Goal: Contribute content: Contribute content

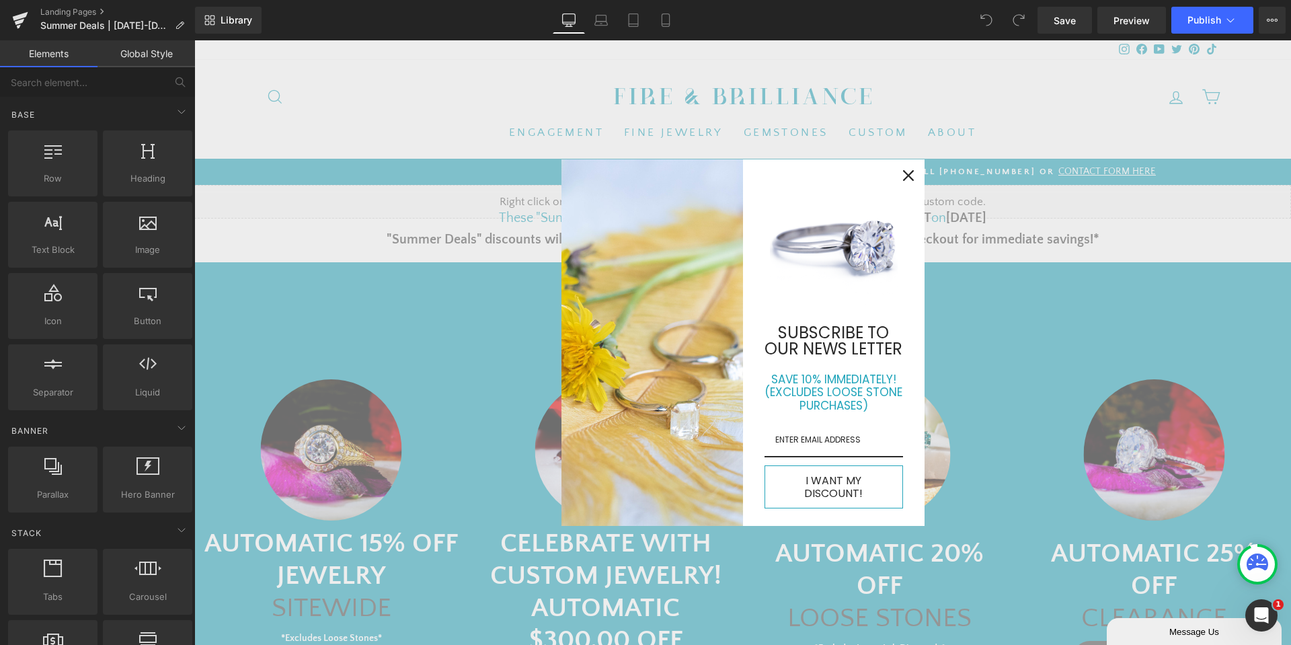
click at [908, 182] on div "Close" at bounding box center [909, 176] width 22 height 22
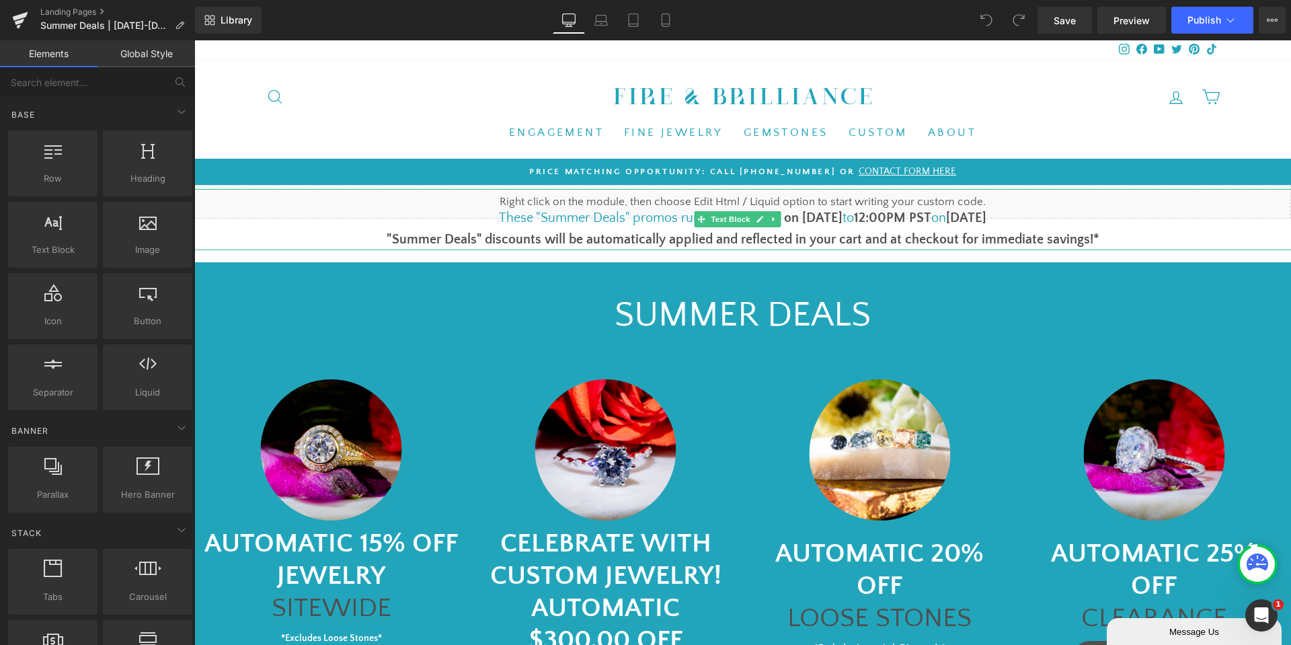
click at [812, 218] on font "1pm PST on [DATE]" at bounding box center [787, 217] width 111 height 15
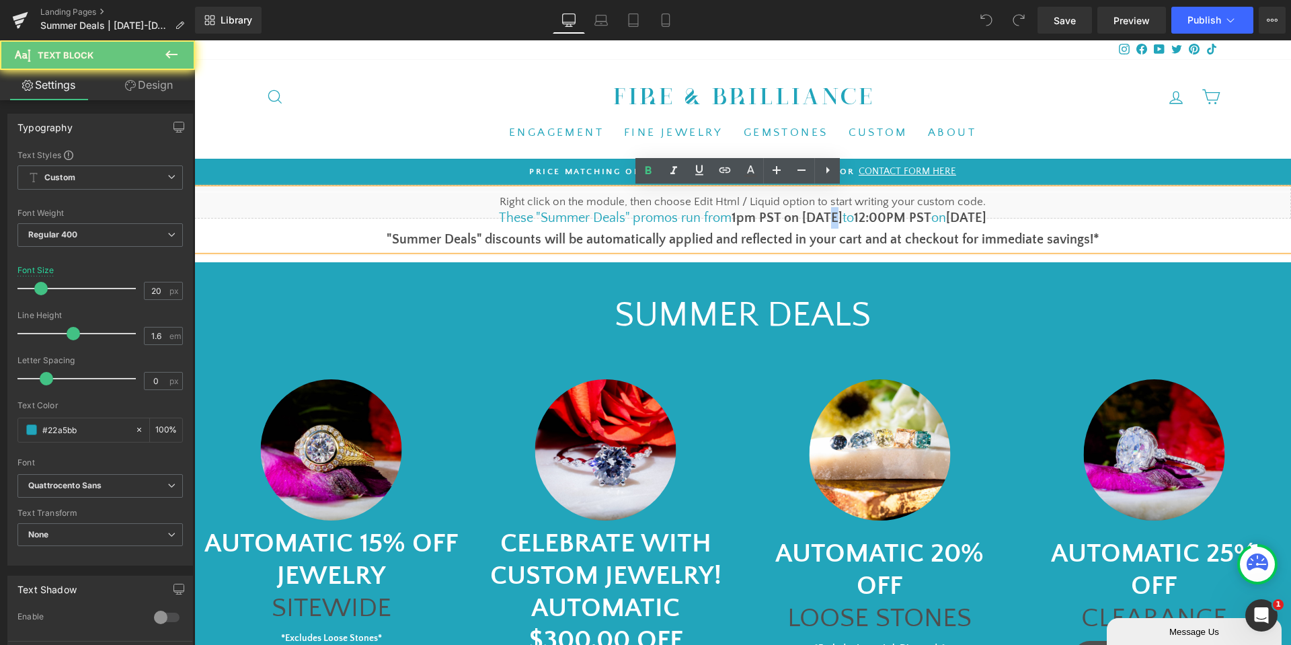
click at [812, 218] on font "1pm PST on [DATE]" at bounding box center [787, 217] width 111 height 15
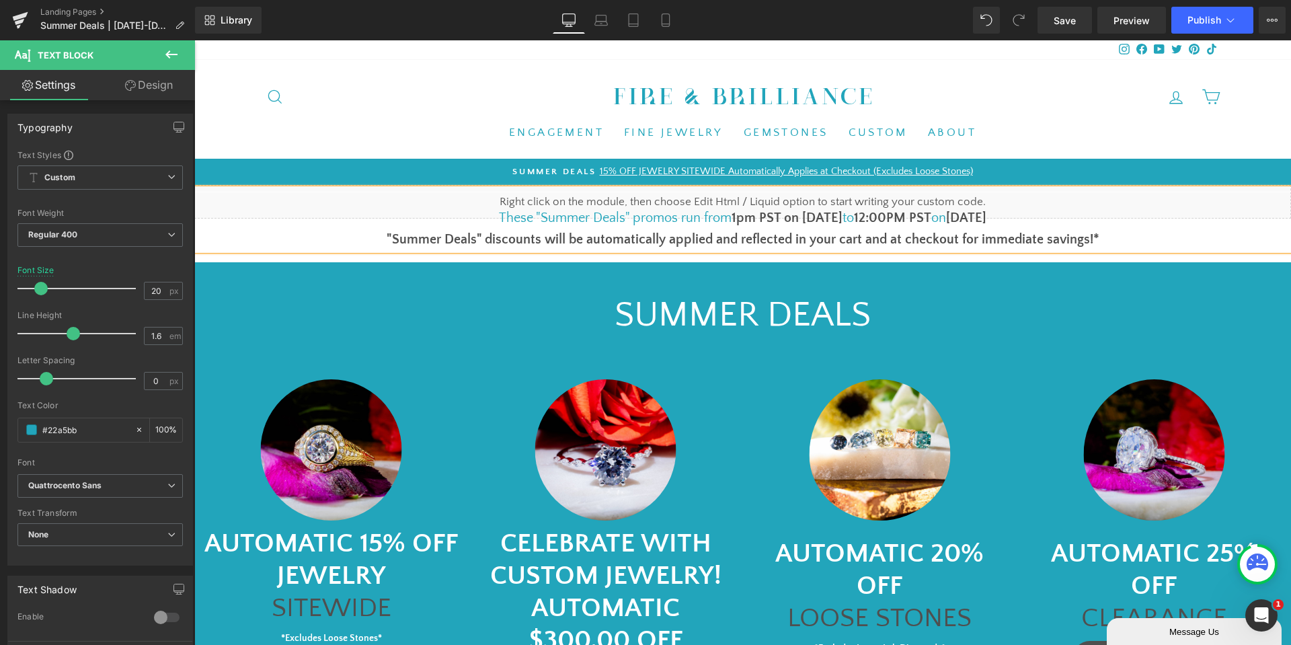
click at [968, 215] on b "[DATE]" at bounding box center [966, 217] width 40 height 15
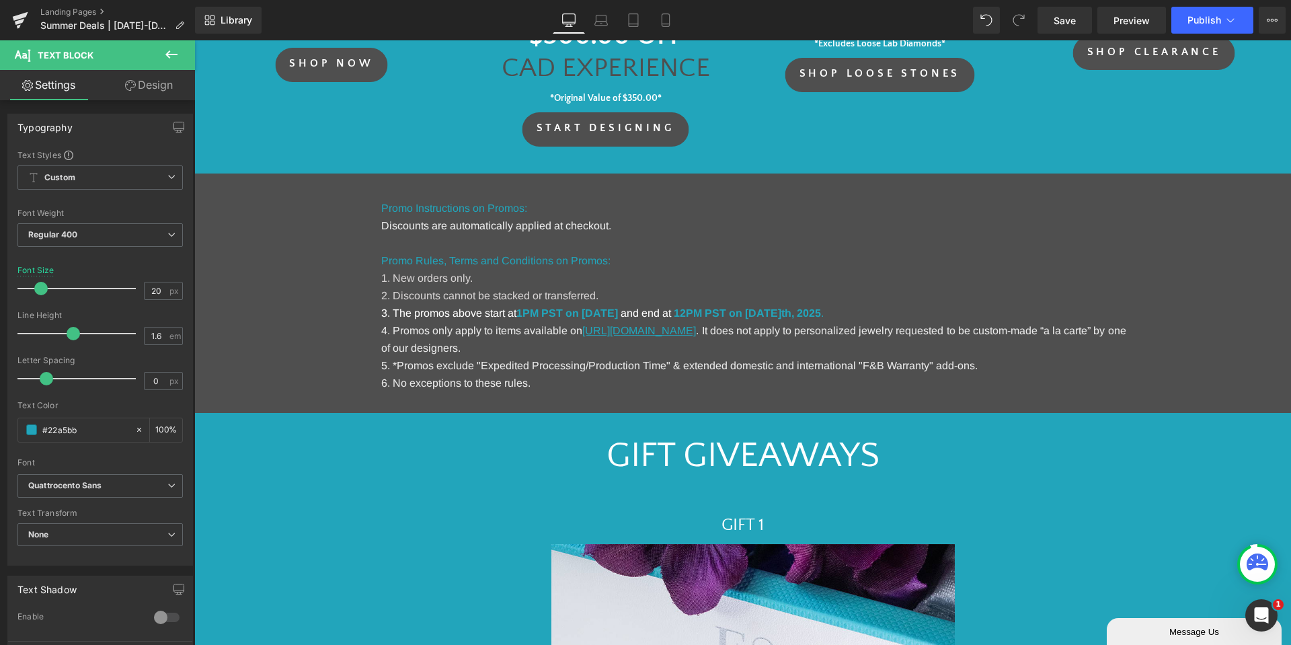
scroll to position [605, 0]
click at [618, 313] on strong "1PM PST on [DATE]" at bounding box center [567, 312] width 102 height 11
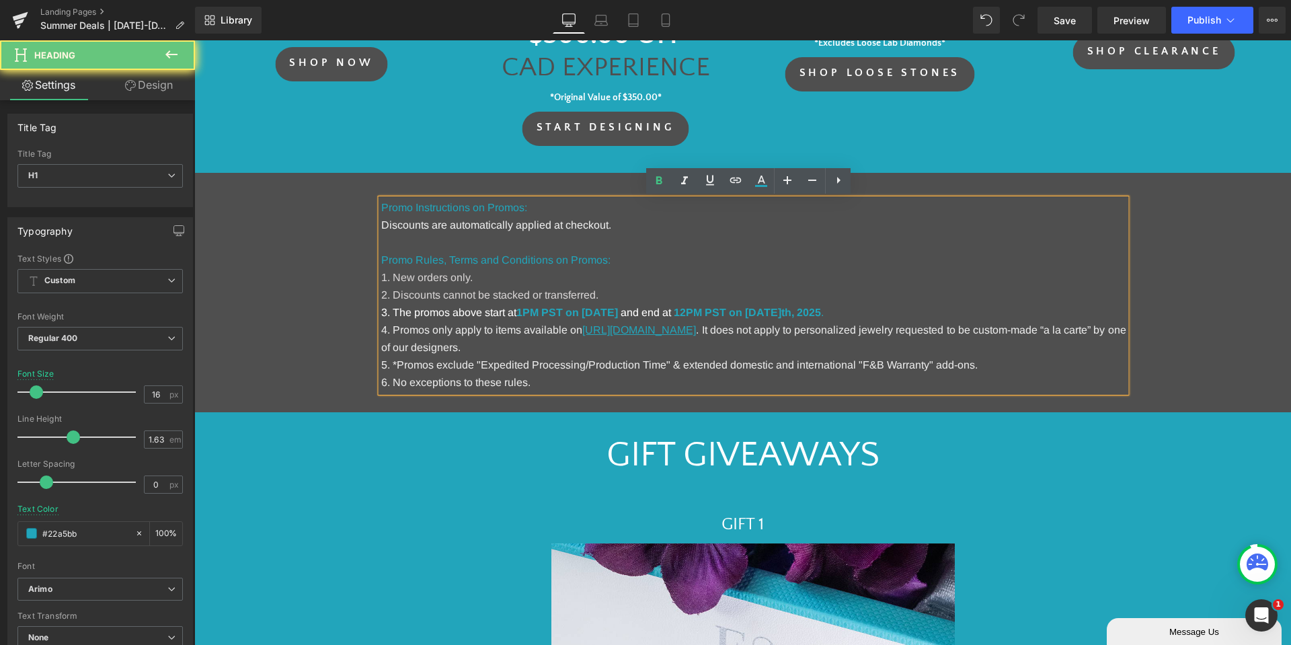
click at [618, 313] on strong "1PM PST on [DATE]" at bounding box center [567, 312] width 102 height 11
click at [781, 314] on strong "12PM PST on [DATE]" at bounding box center [728, 312] width 108 height 11
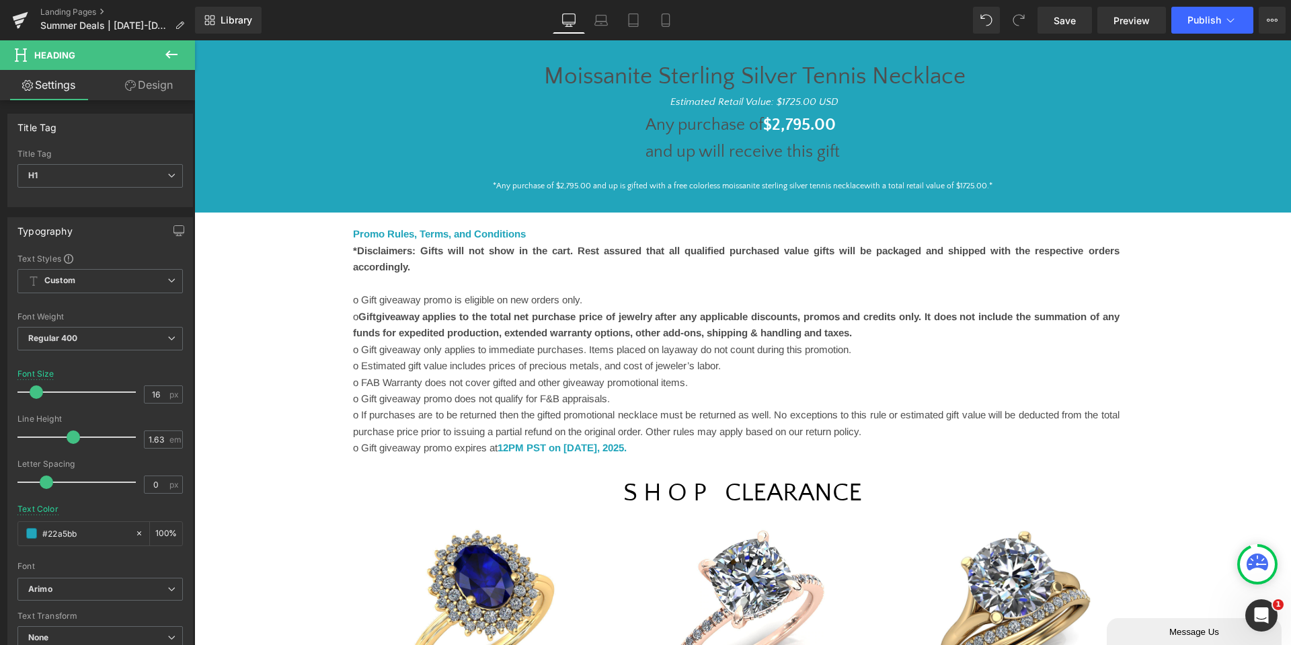
scroll to position [1547, 0]
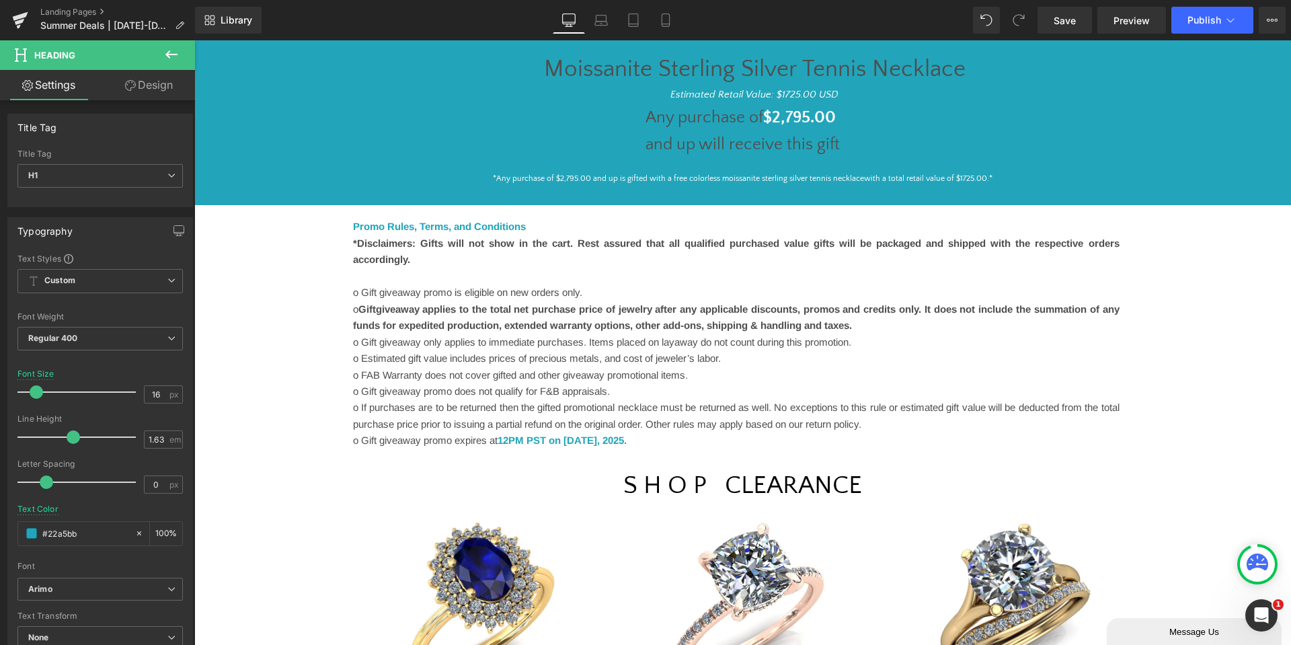
click at [597, 435] on font "12PM PST on [DATE]" at bounding box center [548, 439] width 100 height 11
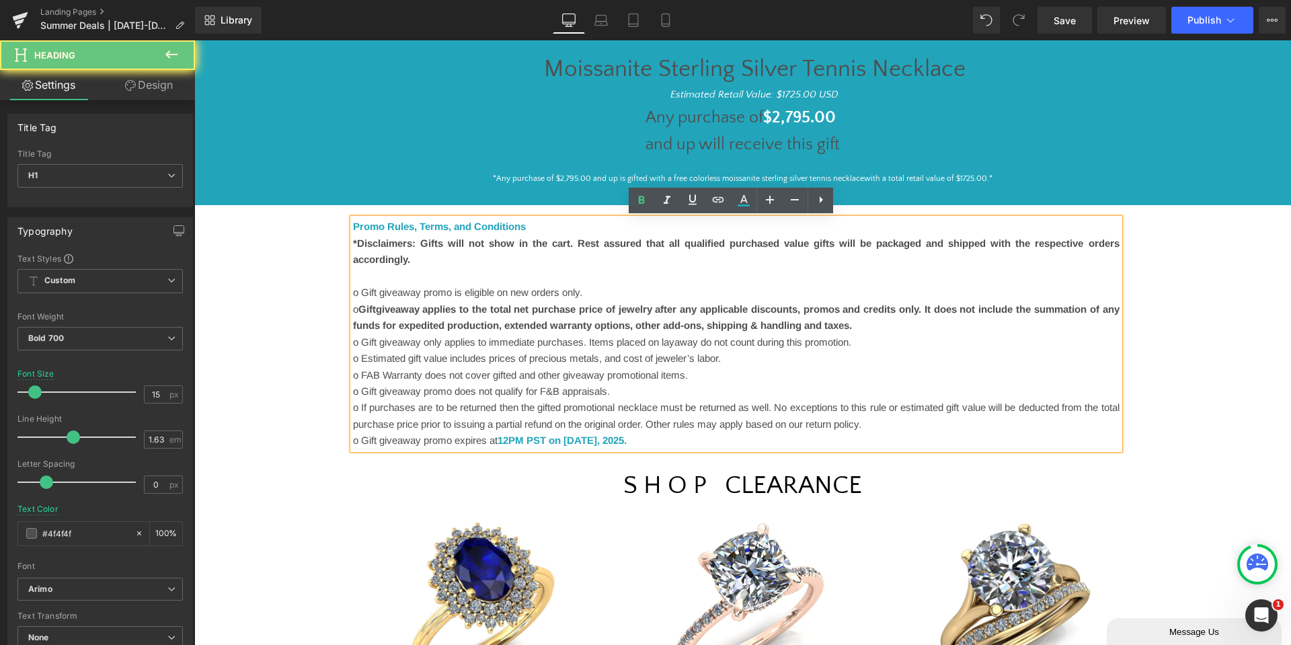
click at [597, 435] on font "12PM PST on [DATE]" at bounding box center [548, 439] width 100 height 11
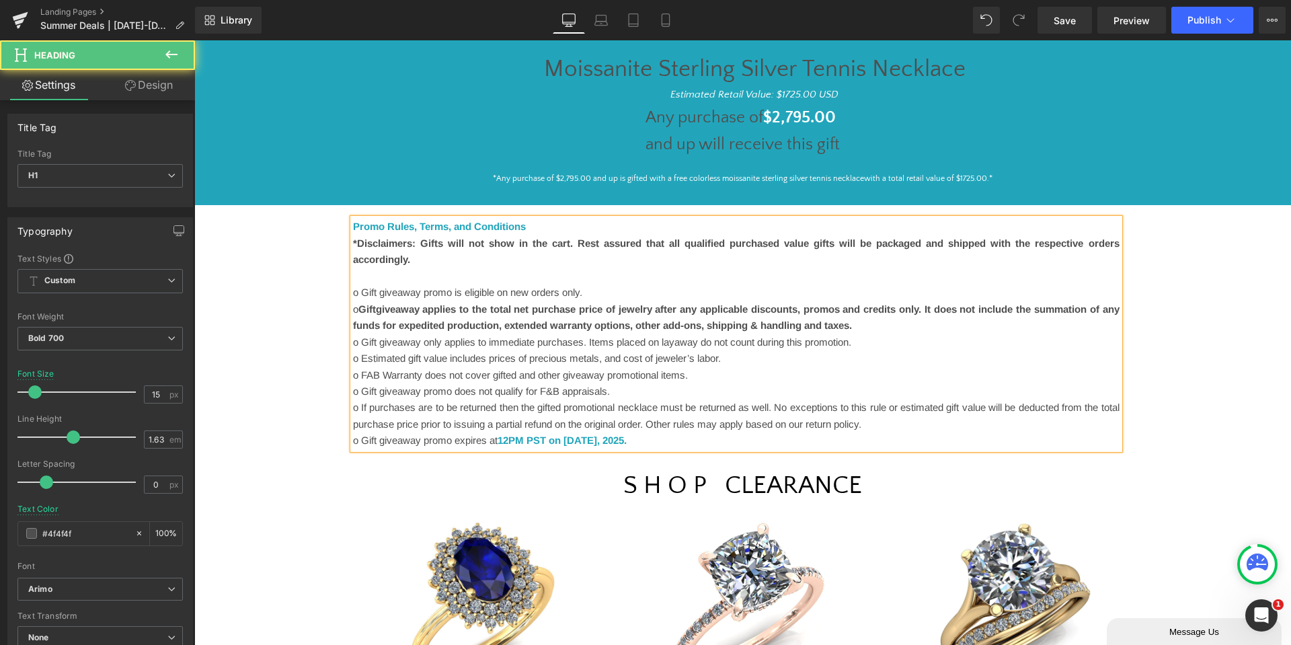
click at [818, 354] on h1 "o Estimated gift value includes prices of precious metals, and cost of jeweler’…" at bounding box center [736, 358] width 767 height 16
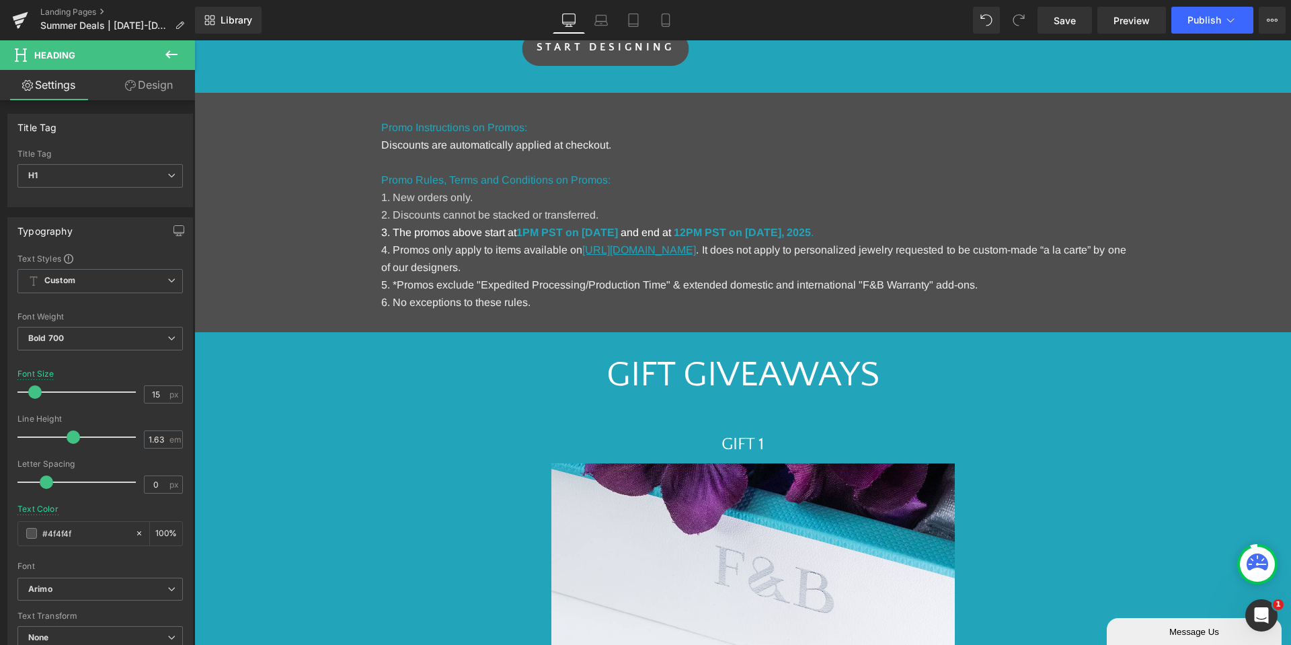
scroll to position [672, 0]
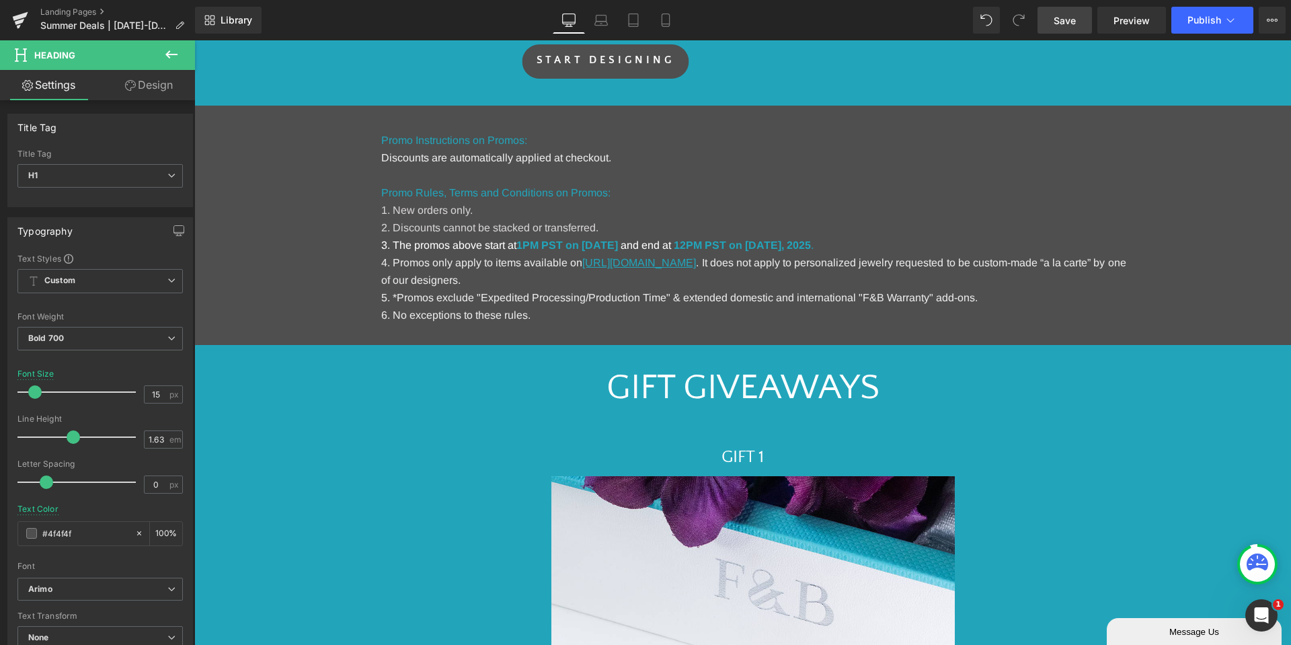
click at [1062, 26] on span "Save" at bounding box center [1065, 20] width 22 height 14
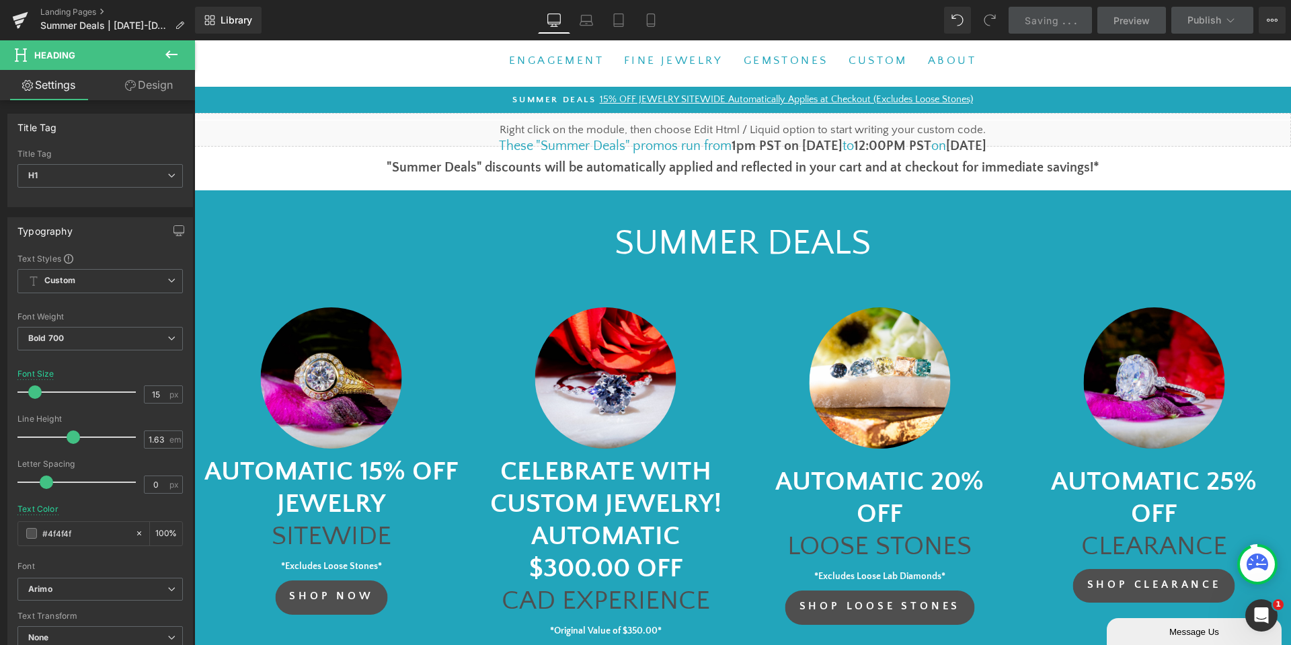
scroll to position [0, 0]
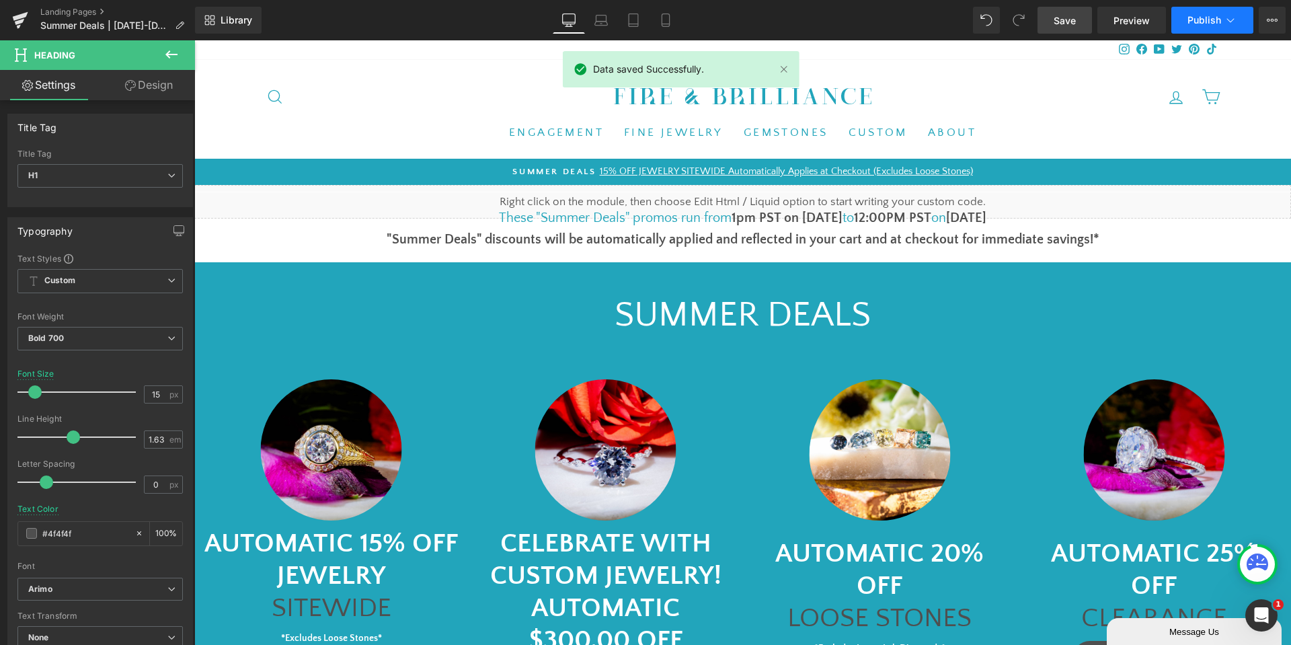
click at [1200, 20] on span "Publish" at bounding box center [1204, 20] width 34 height 11
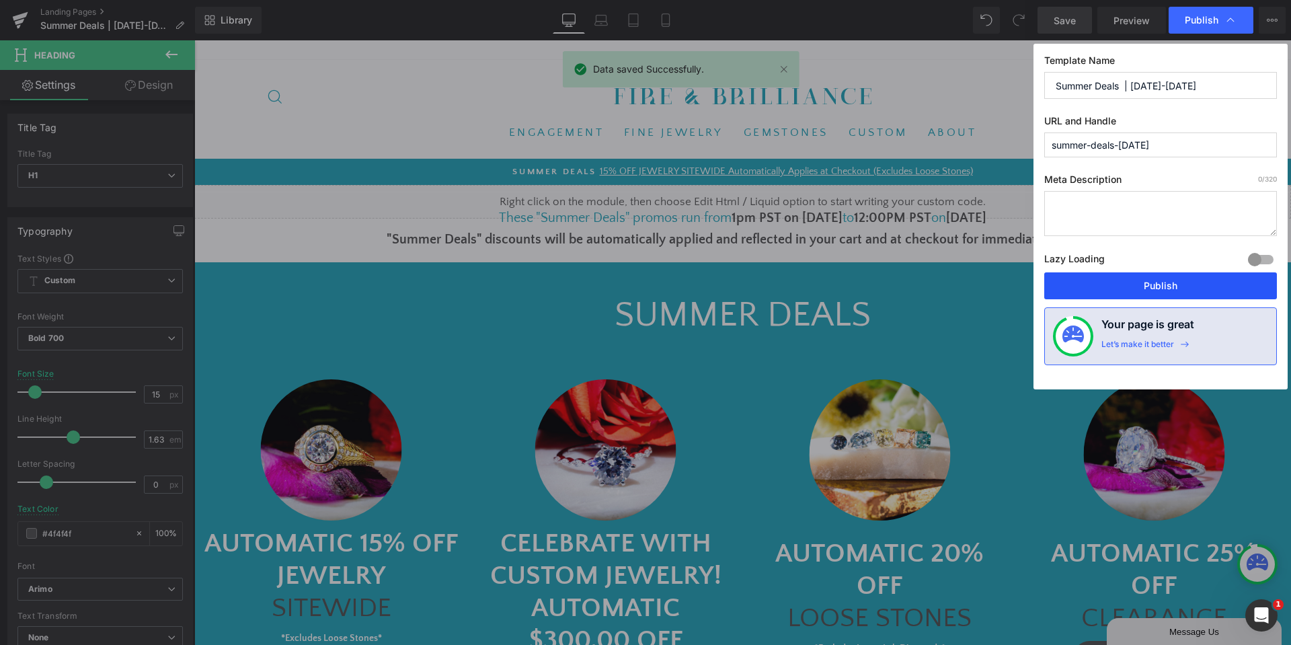
drag, startPoint x: 1165, startPoint y: 290, endPoint x: 970, endPoint y: 250, distance: 198.5
click at [1165, 290] on button "Publish" at bounding box center [1160, 285] width 233 height 27
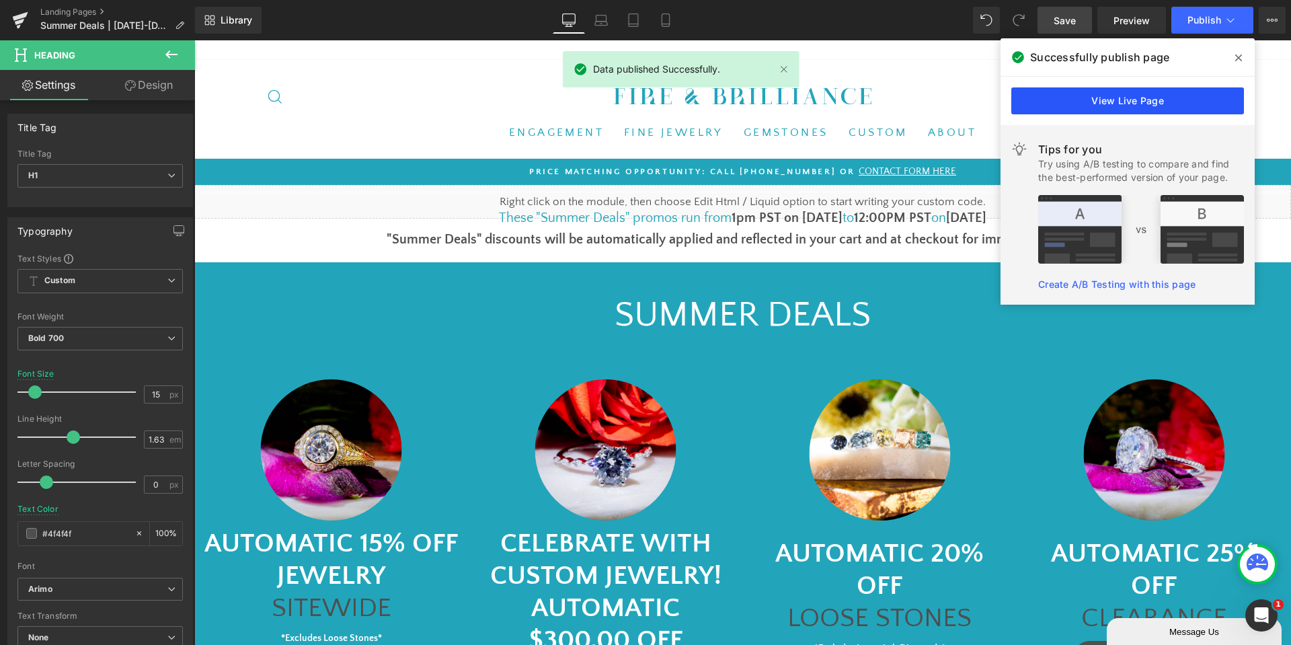
click at [1070, 102] on link "View Live Page" at bounding box center [1127, 100] width 233 height 27
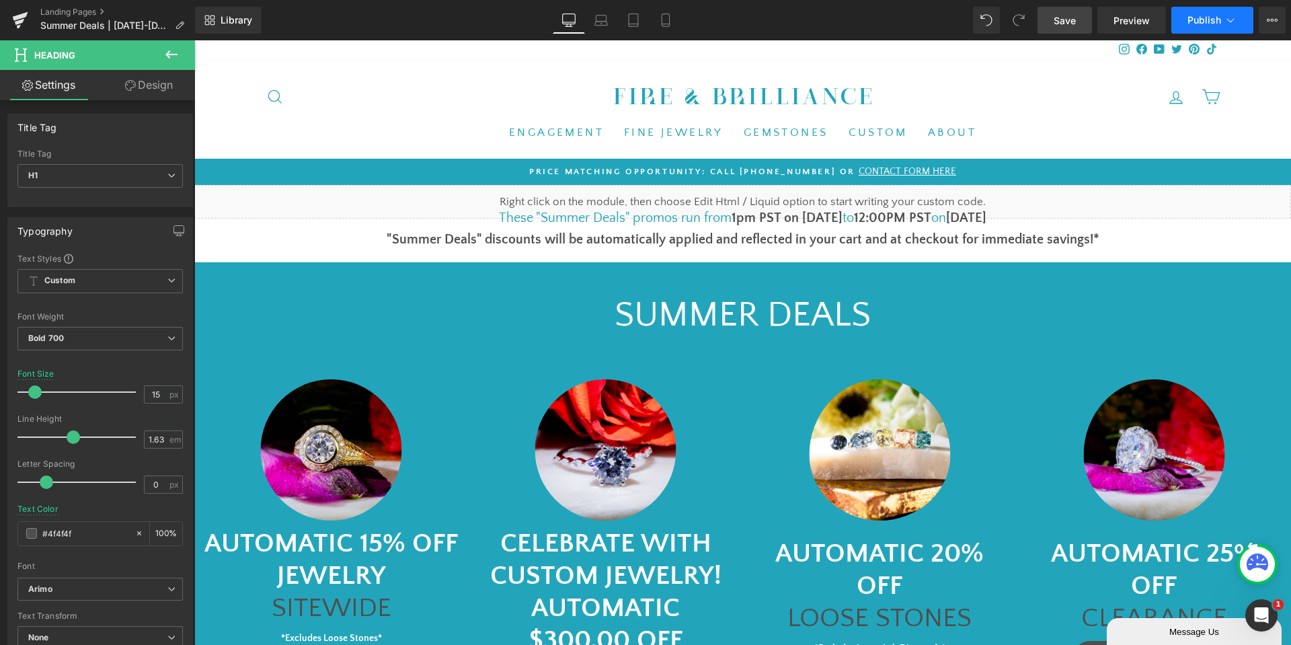
click at [1216, 23] on span "Publish" at bounding box center [1204, 20] width 34 height 11
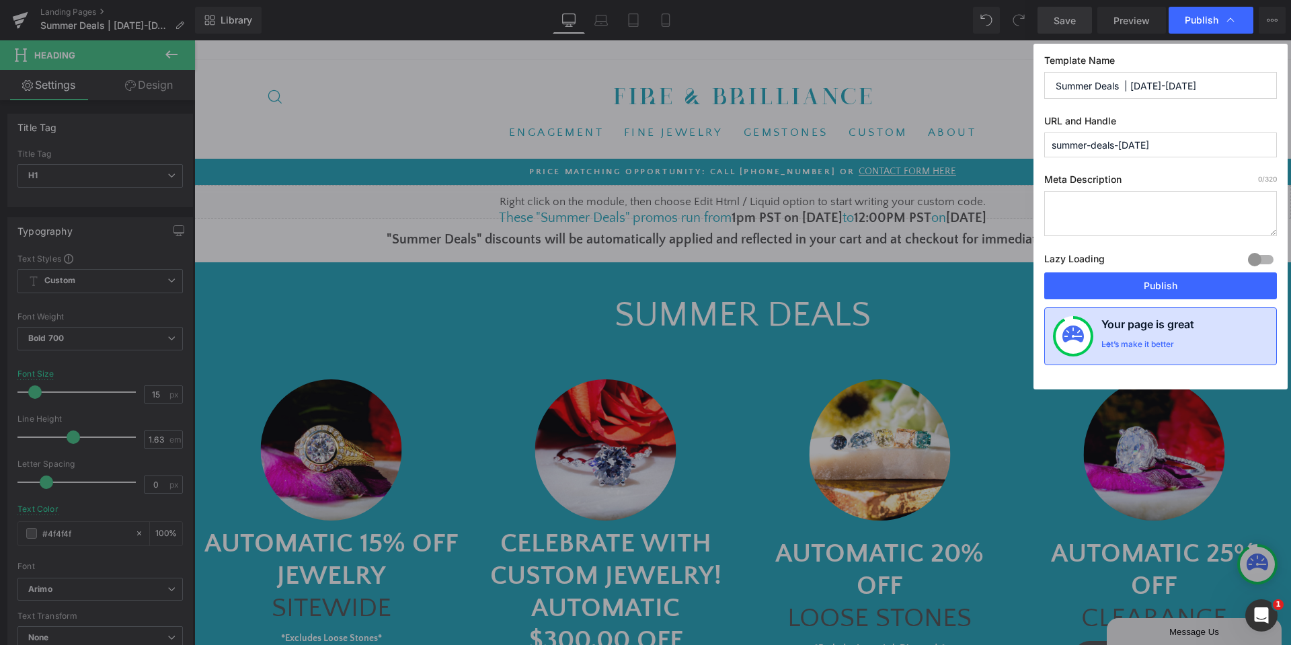
click at [1141, 309] on div "Your page is great Let’s make it better" at bounding box center [1160, 336] width 233 height 58
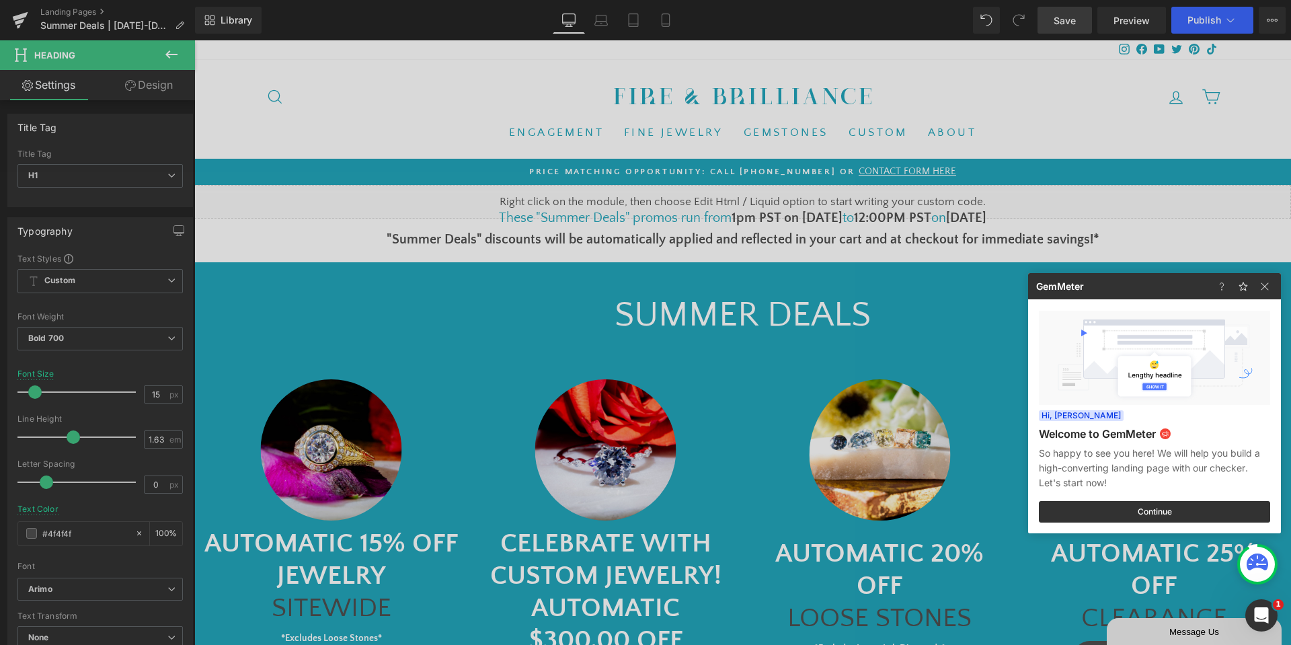
click at [1155, 293] on h3 "GemMeter" at bounding box center [1119, 286] width 183 height 26
drag, startPoint x: 1267, startPoint y: 290, endPoint x: 1056, endPoint y: 167, distance: 243.5
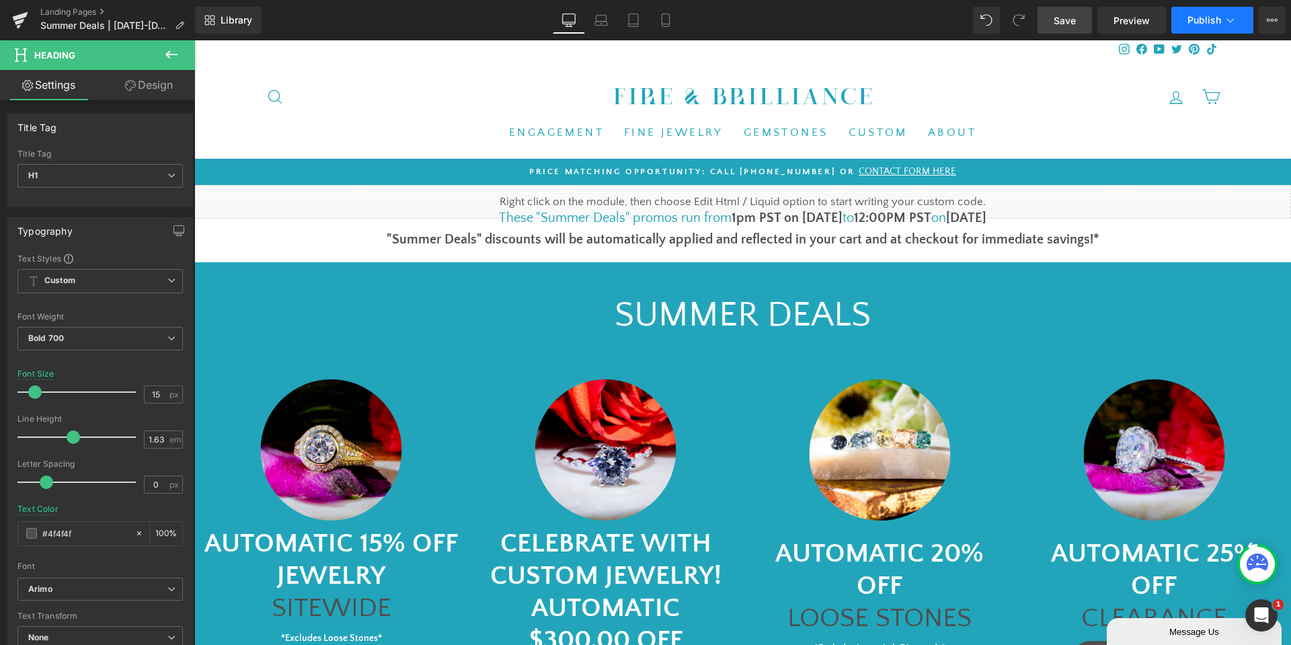
click at [1210, 15] on span "Publish" at bounding box center [1204, 20] width 34 height 11
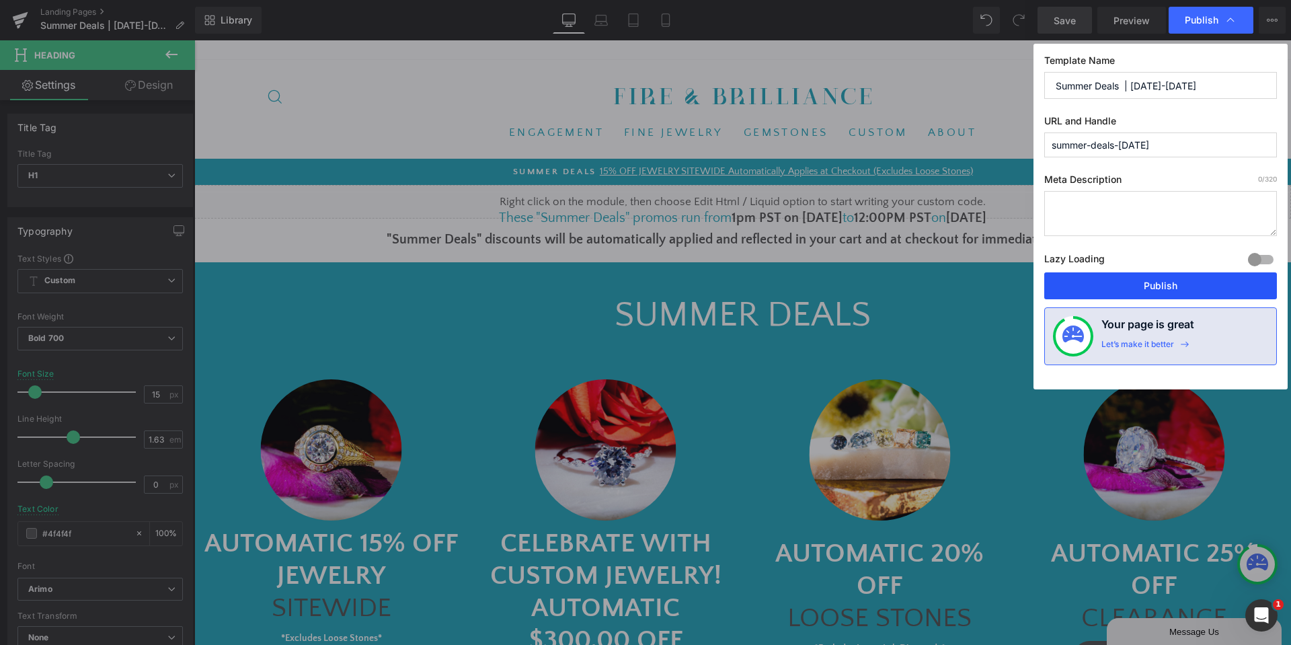
drag, startPoint x: 1162, startPoint y: 289, endPoint x: 965, endPoint y: 252, distance: 200.5
click at [1162, 289] on button "Publish" at bounding box center [1160, 285] width 233 height 27
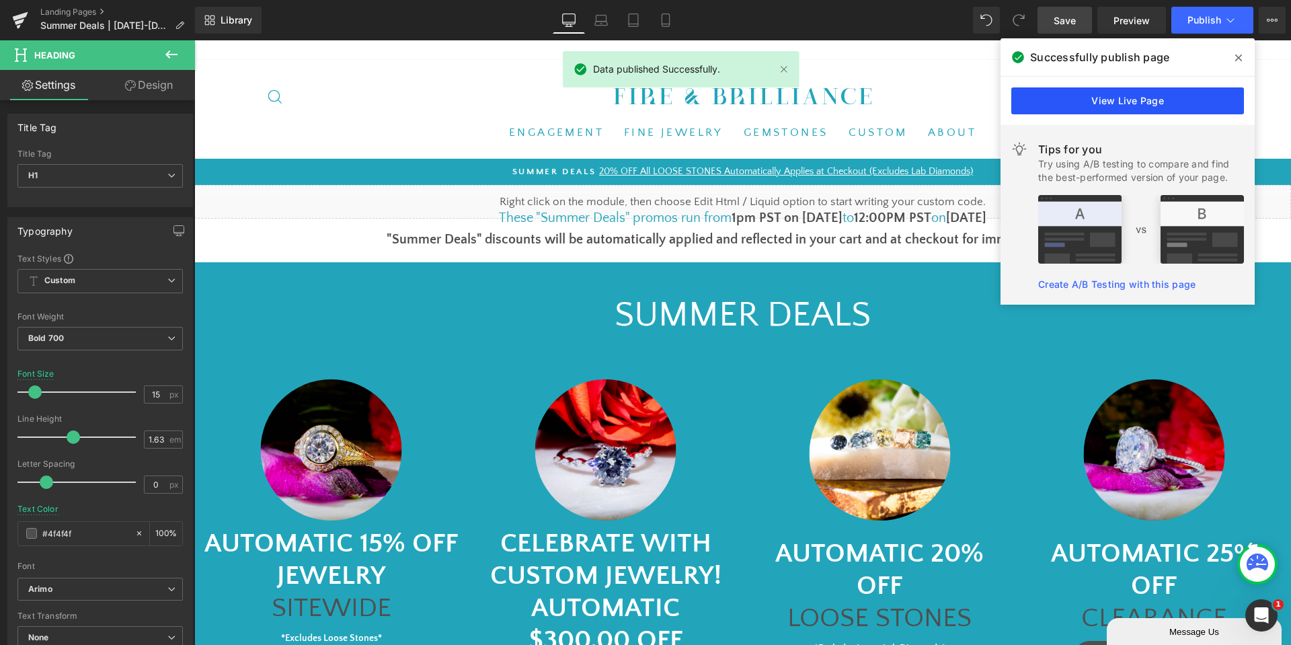
click at [1116, 111] on link "View Live Page" at bounding box center [1127, 100] width 233 height 27
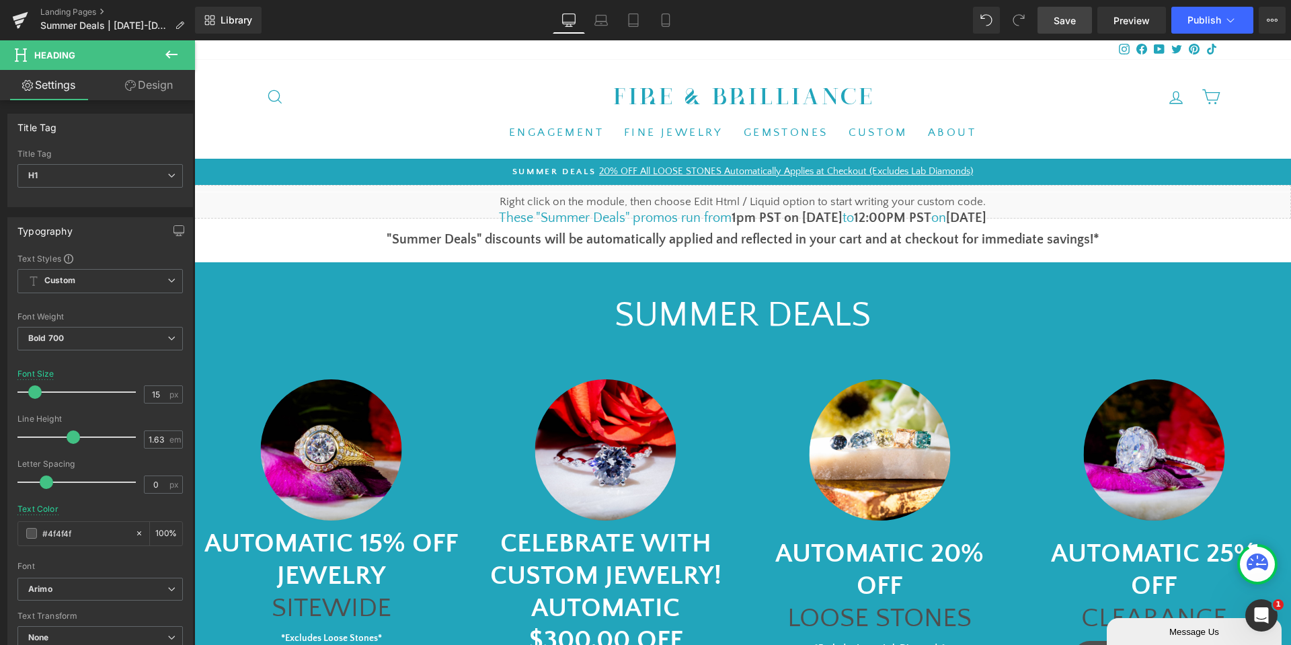
click at [1080, 22] on link "Save" at bounding box center [1065, 20] width 54 height 27
